Goal: Task Accomplishment & Management: Complete application form

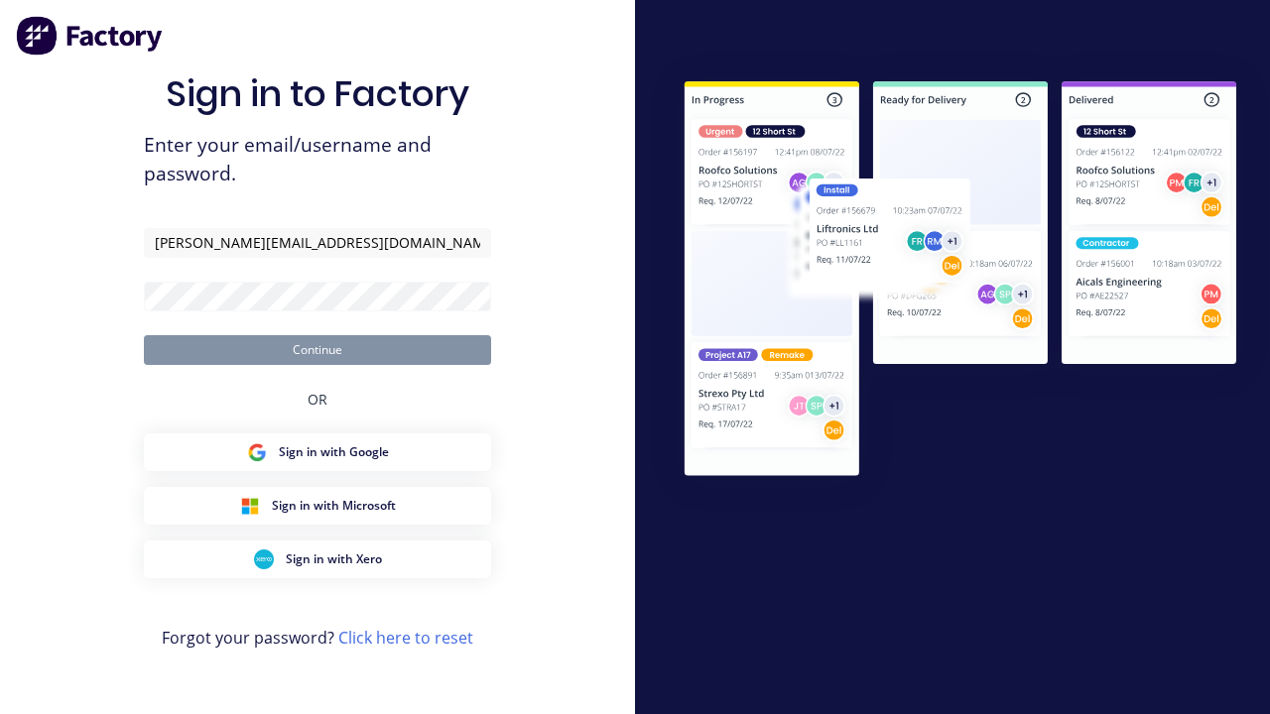
type input "[PERSON_NAME][EMAIL_ADDRESS][DOMAIN_NAME]"
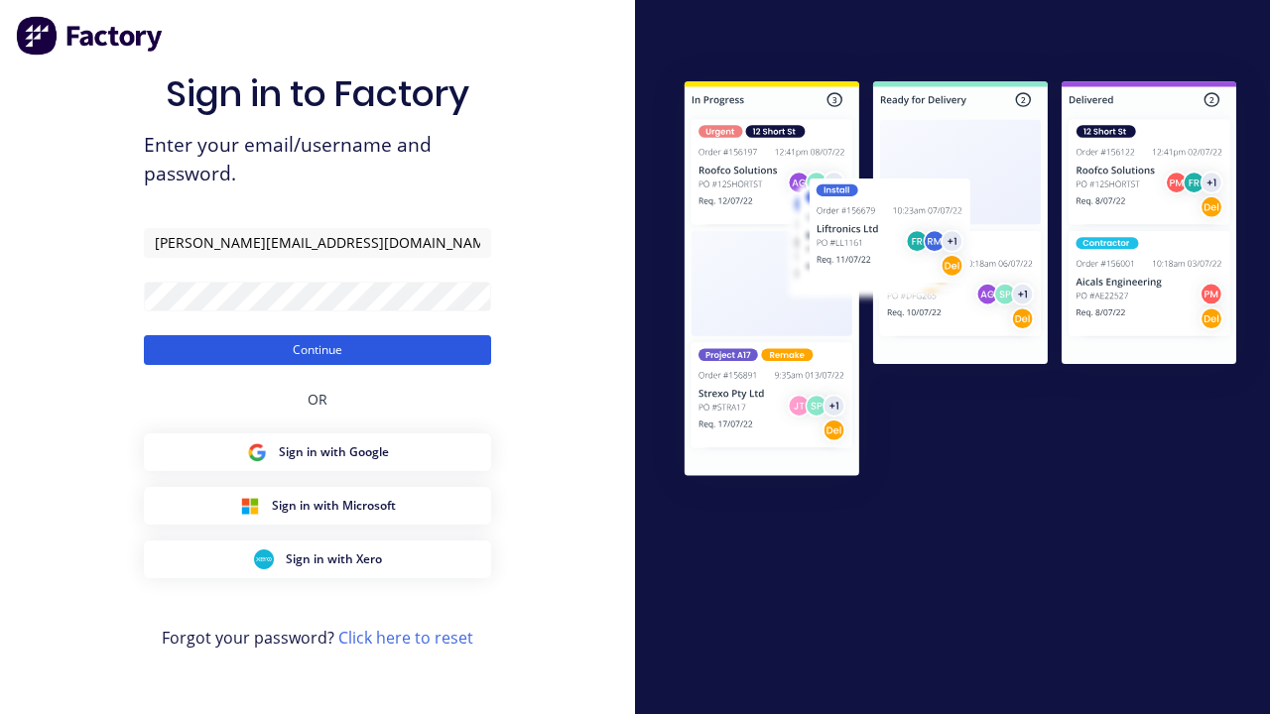
click at [318, 349] on button "Continue" at bounding box center [317, 350] width 347 height 30
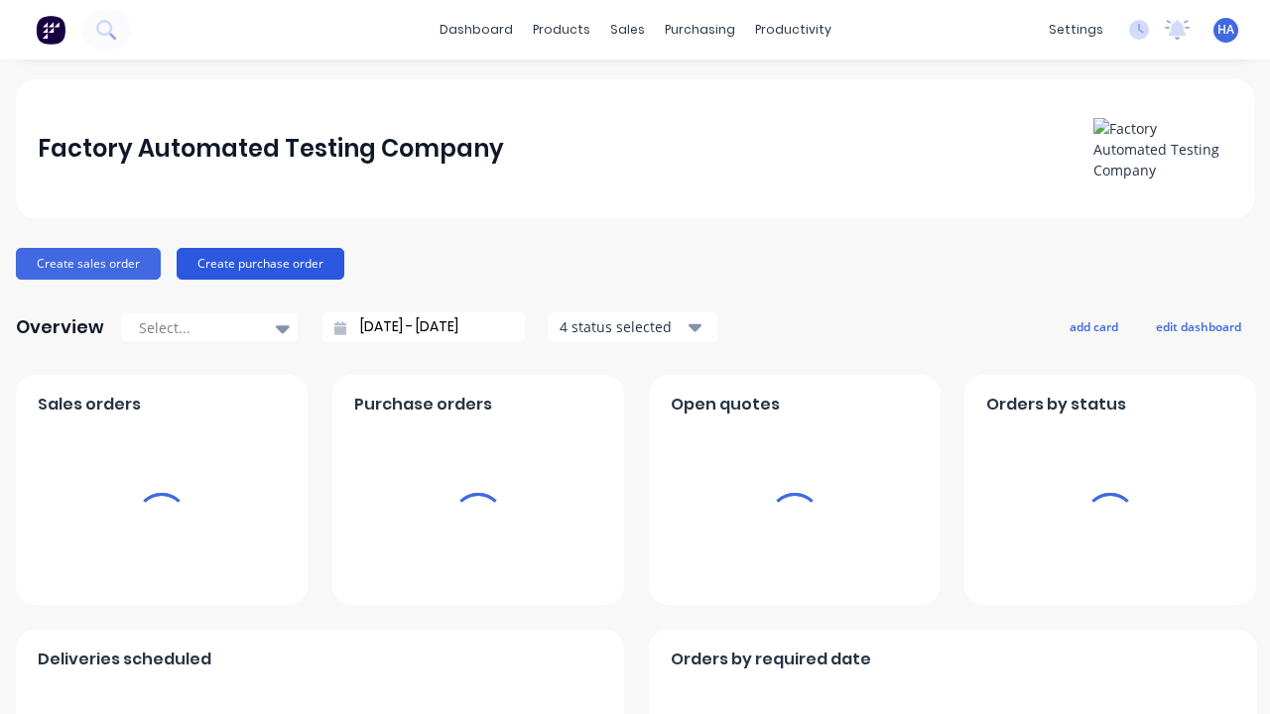
click at [257, 263] on button "Create purchase order" at bounding box center [261, 264] width 168 height 32
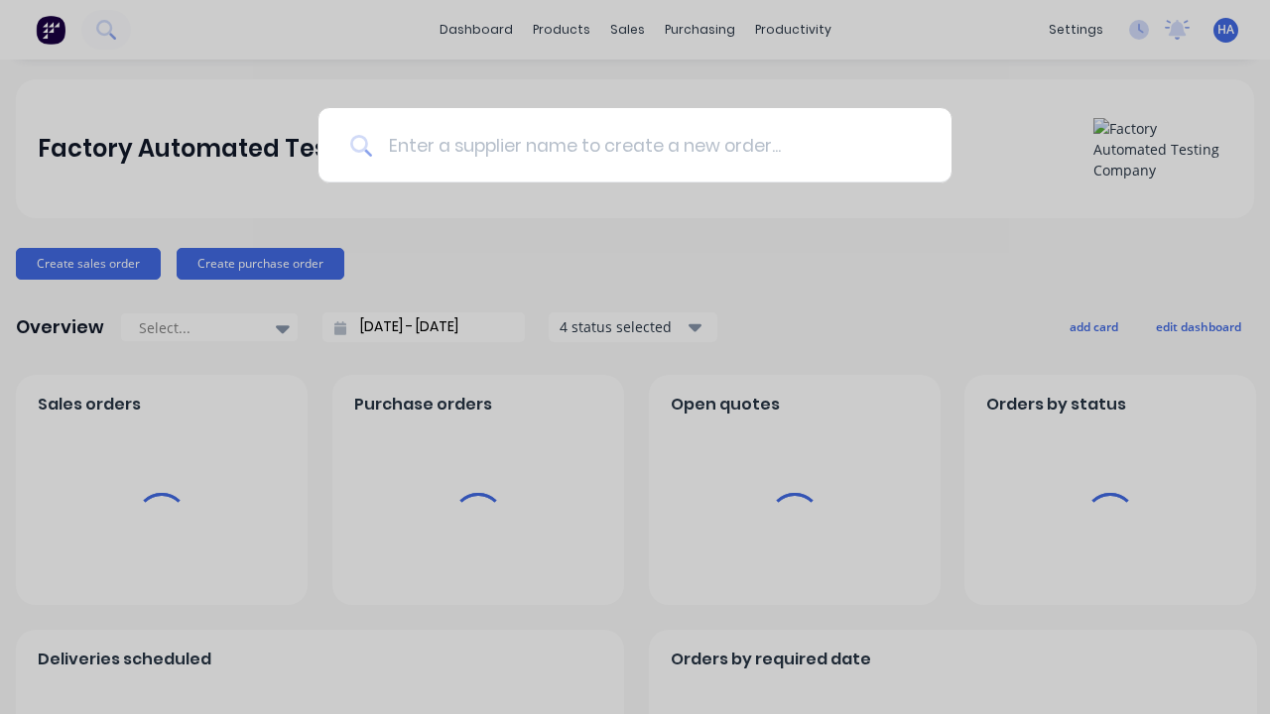
click at [645, 145] on input at bounding box center [646, 145] width 548 height 74
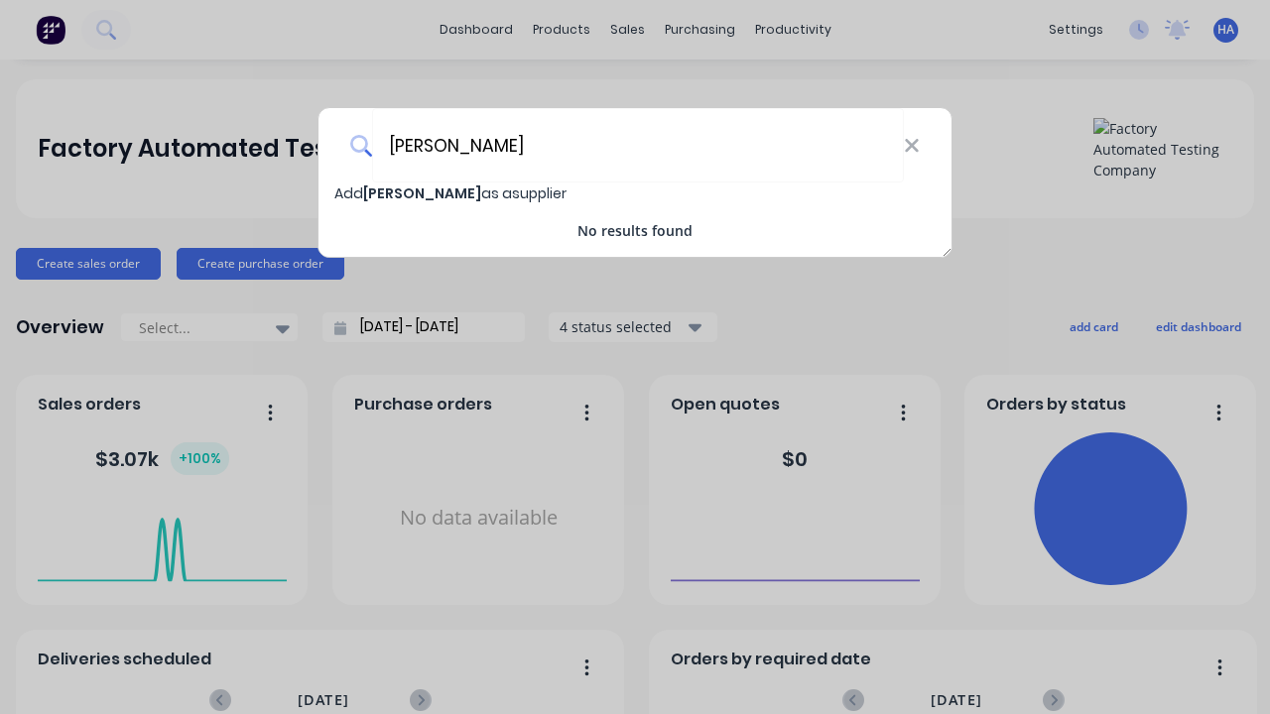
type input "[PERSON_NAME]"
click at [349, 194] on span "Add [PERSON_NAME] as a supplier" at bounding box center [450, 194] width 232 height 20
select select "AU"
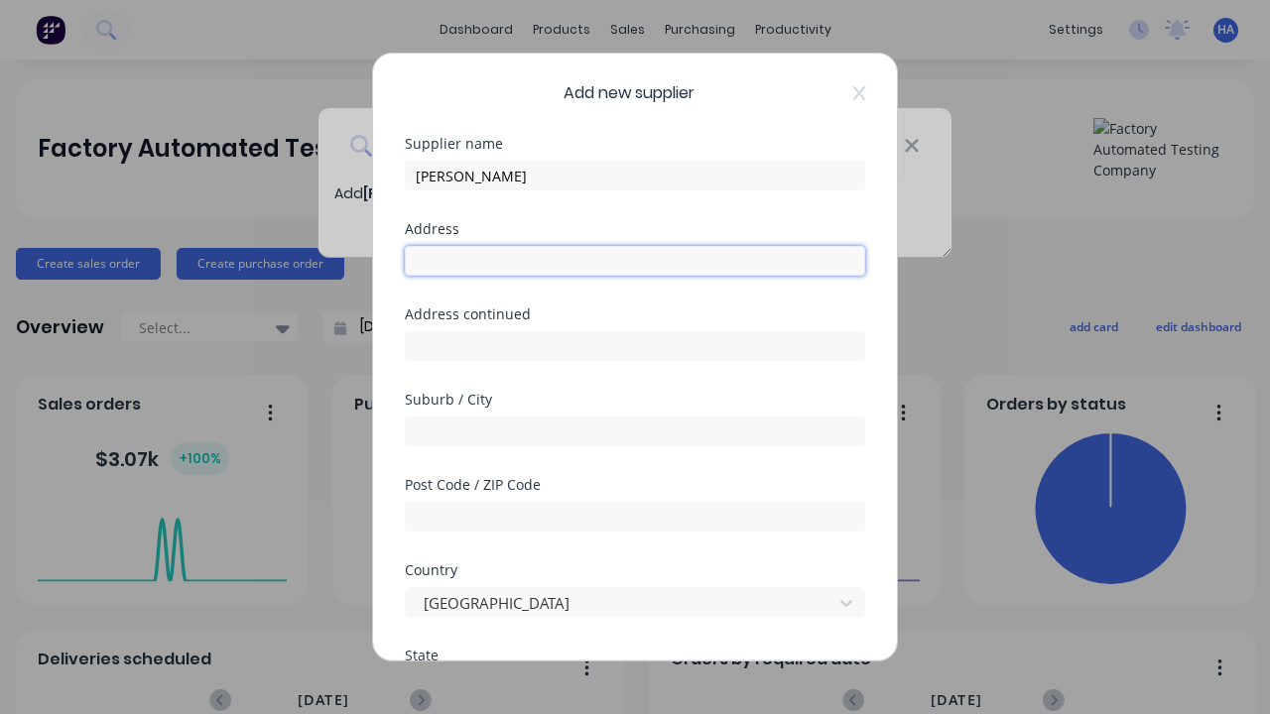
click at [635, 261] on input "text" at bounding box center [635, 261] width 460 height 30
type input "1911 [GEOGRAPHIC_DATA]"
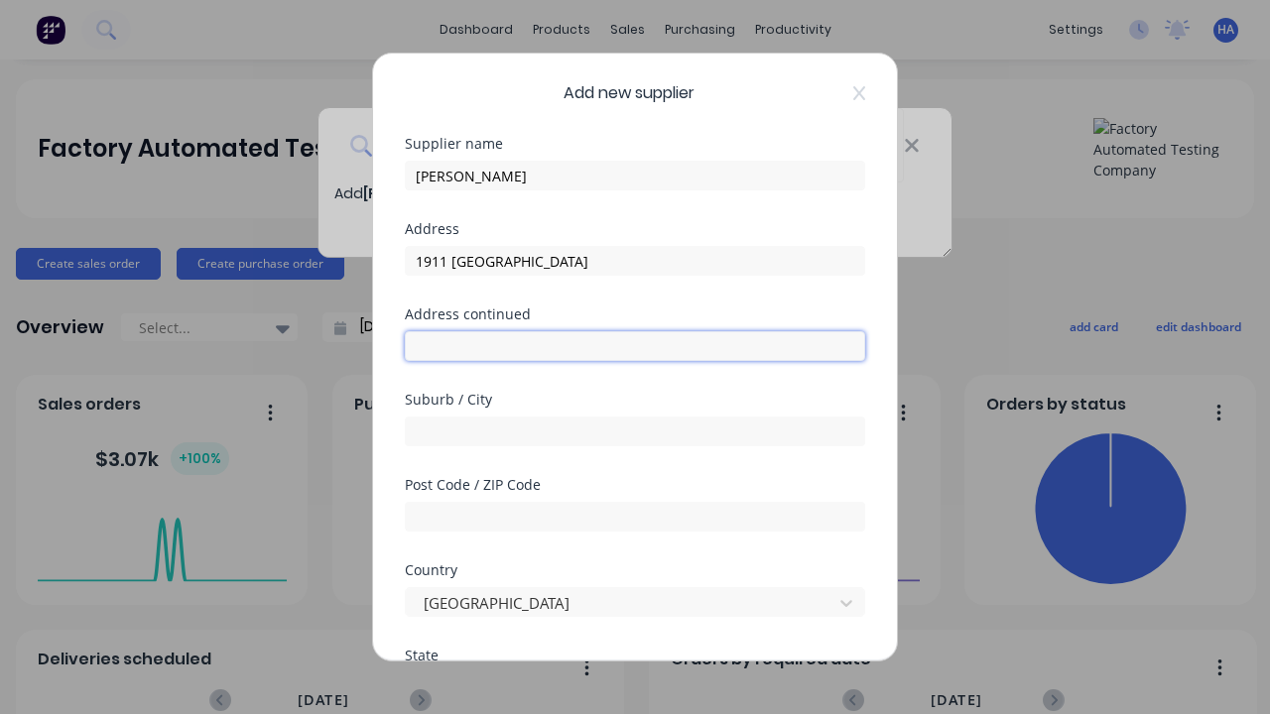
click at [635, 346] on input "text" at bounding box center [635, 346] width 460 height 30
type input "137 Ucehac Path"
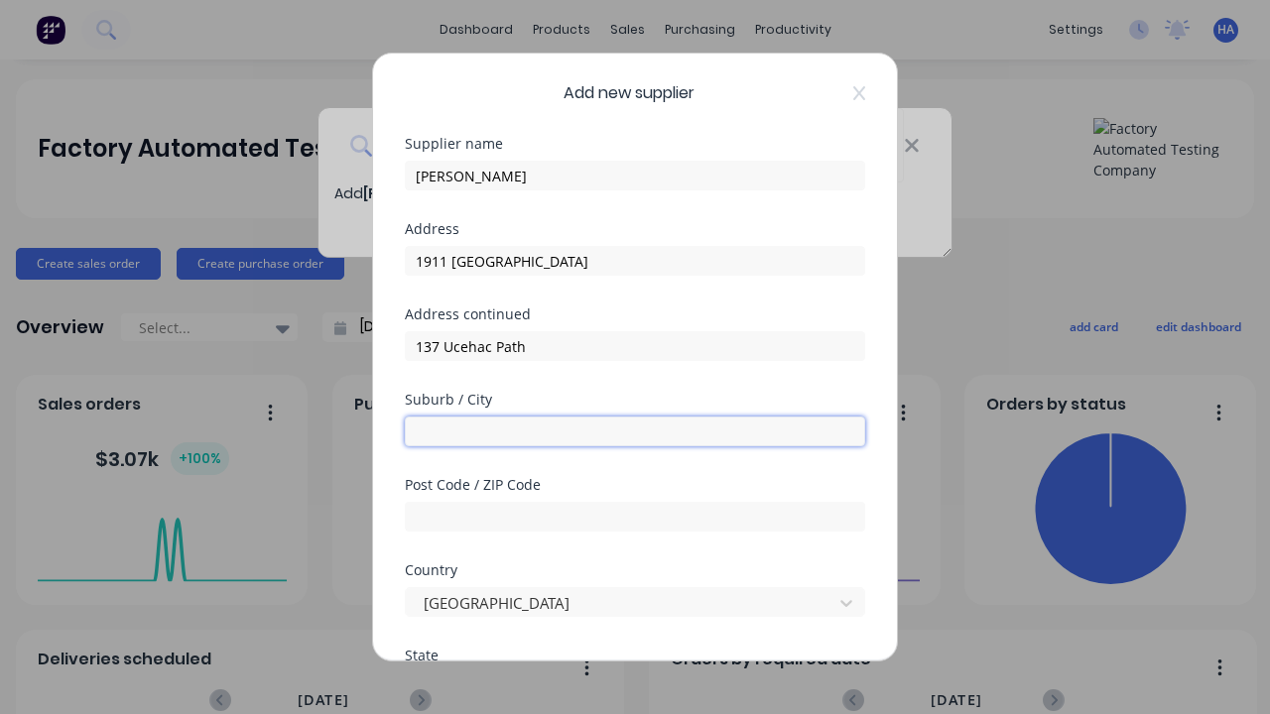
click at [635, 432] on input "text" at bounding box center [635, 432] width 460 height 30
type input "Empakkig"
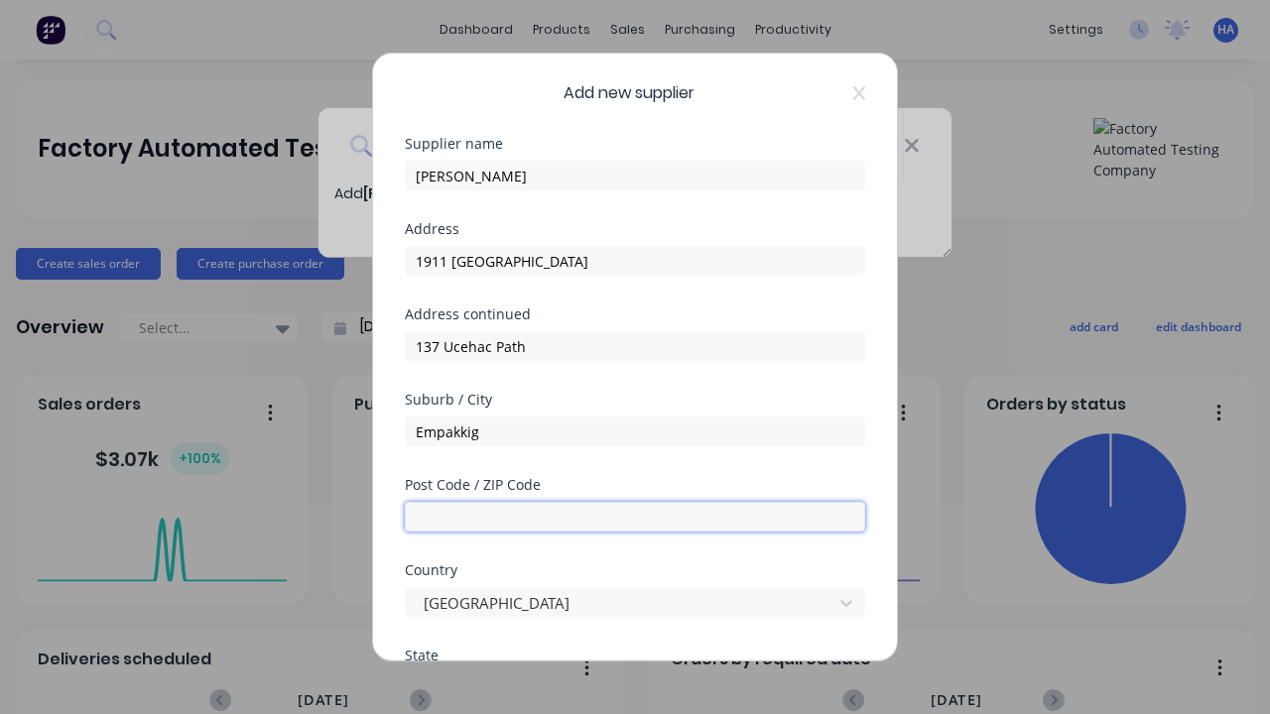
click at [635, 517] on input "text" at bounding box center [635, 517] width 460 height 30
type input "4120"
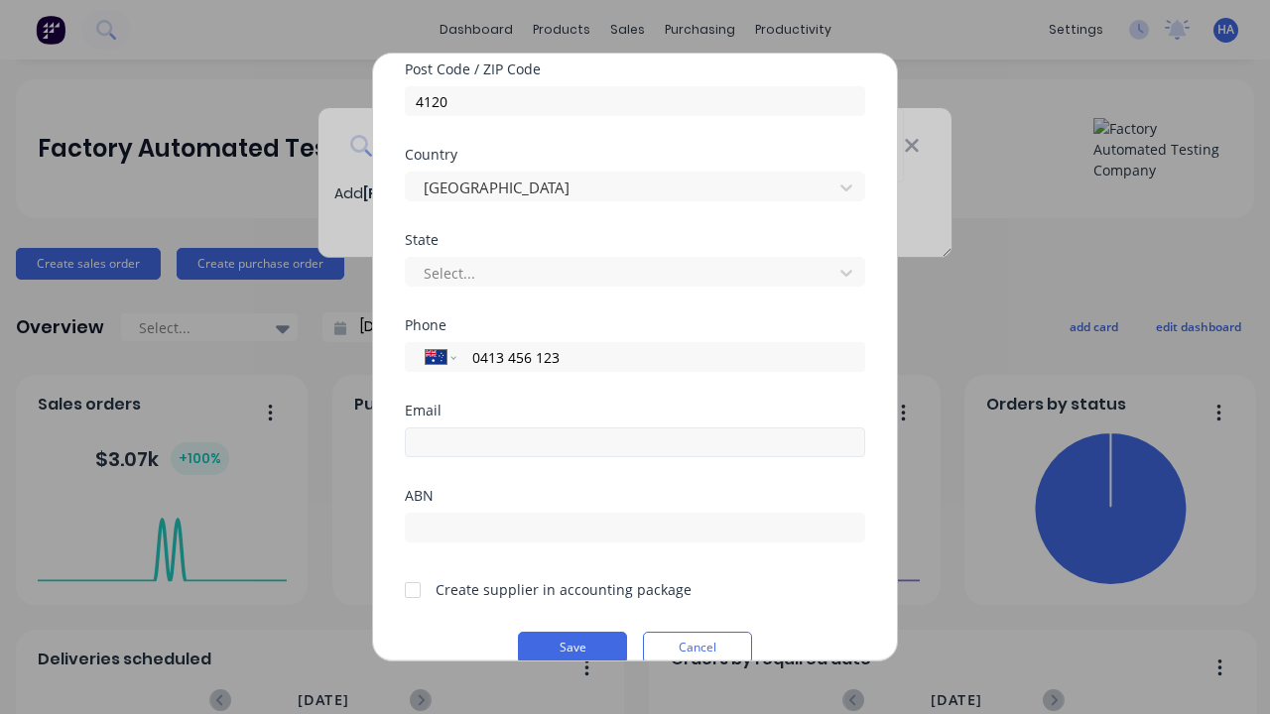
type input "0413 456 123"
click at [635, 443] on input "email" at bounding box center [635, 443] width 460 height 30
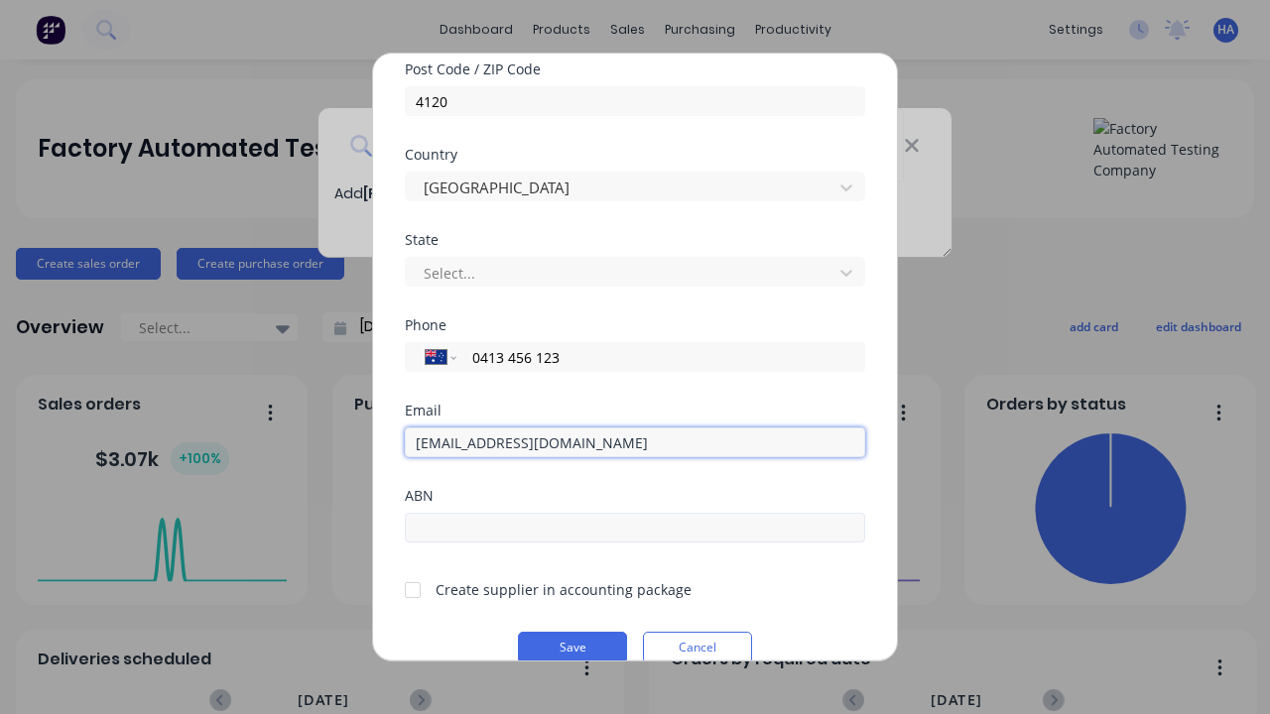
type input "[EMAIL_ADDRESS][DOMAIN_NAME]"
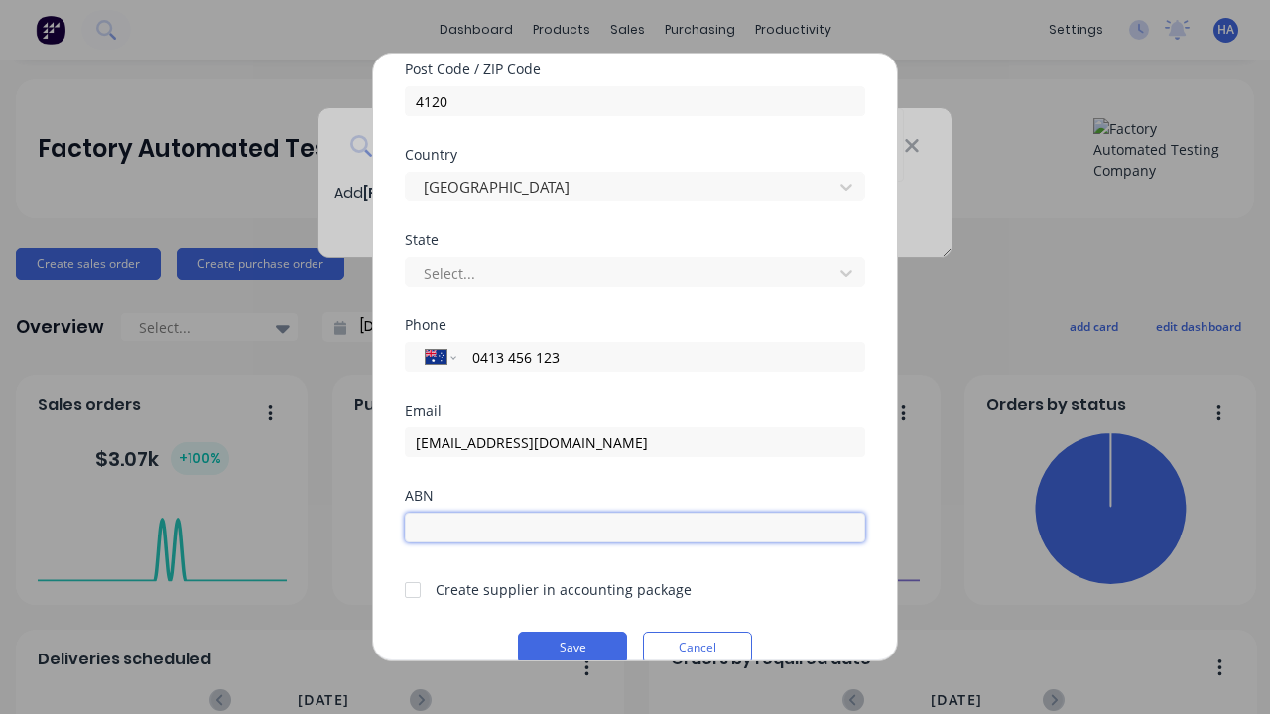
click at [635, 528] on input "text" at bounding box center [635, 528] width 460 height 30
type input "12341234"
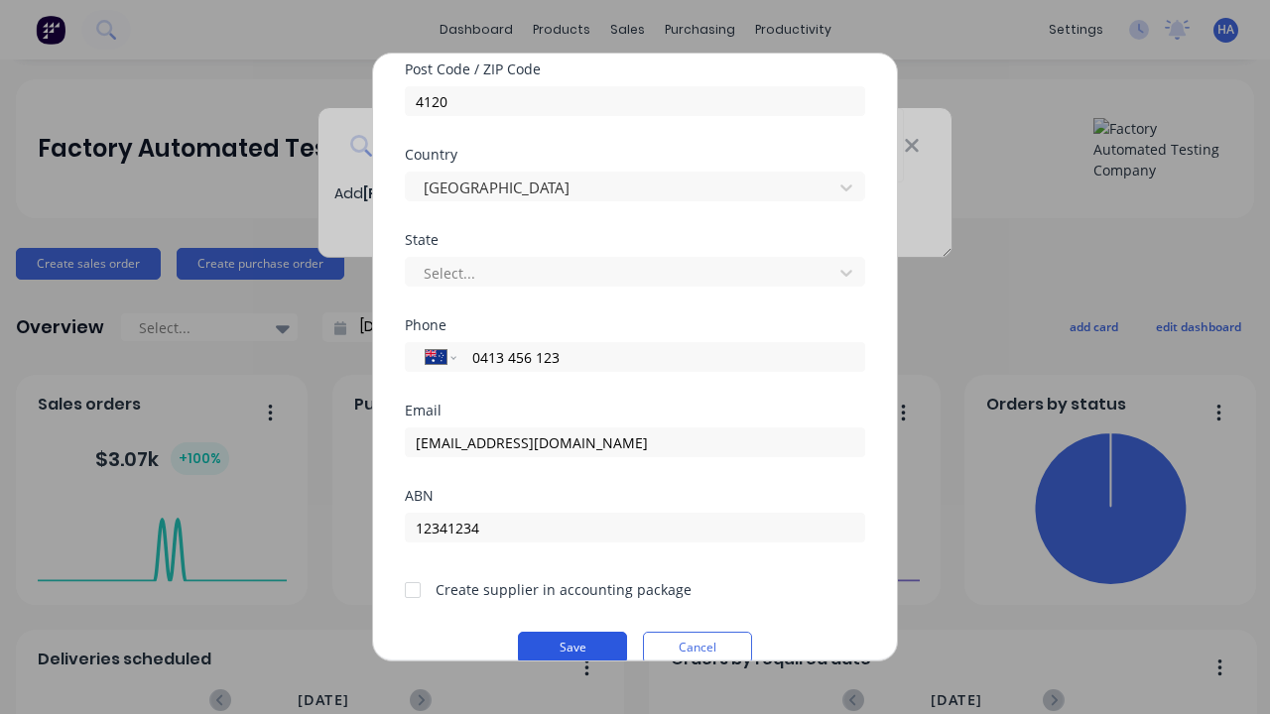
click at [573, 645] on button "Save" at bounding box center [572, 648] width 109 height 32
